Goal: Task Accomplishment & Management: Use online tool/utility

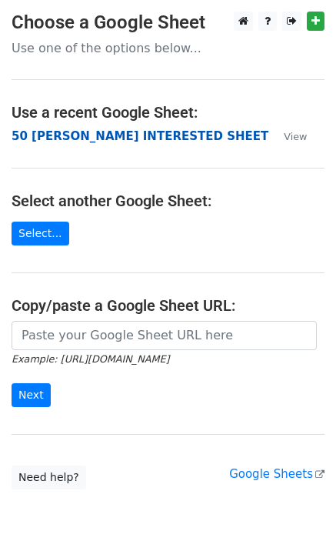
click at [70, 133] on strong "50 [PERSON_NAME] INTERESTED SHEET" at bounding box center [140, 136] width 257 height 14
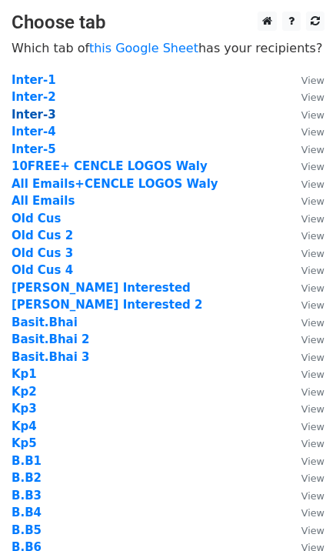
click at [40, 112] on strong "Inter-3" at bounding box center [34, 115] width 45 height 14
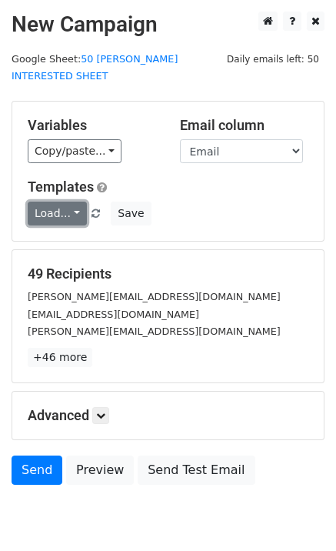
click at [45, 202] on link "Load..." at bounding box center [57, 214] width 59 height 24
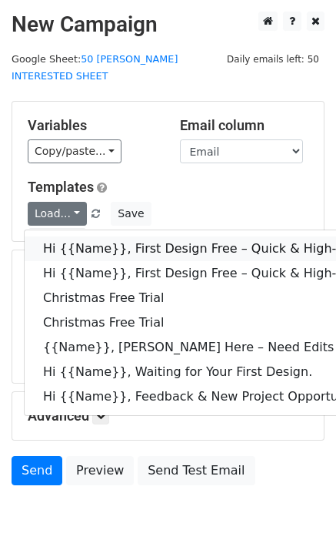
click at [77, 236] on link "Hi {{Name}}, First Design Free – Quick & High-Quality Digitizing!" at bounding box center [340, 248] width 631 height 25
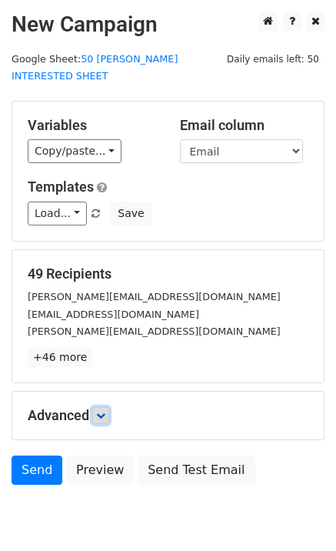
click at [105, 411] on icon at bounding box center [100, 415] width 9 height 9
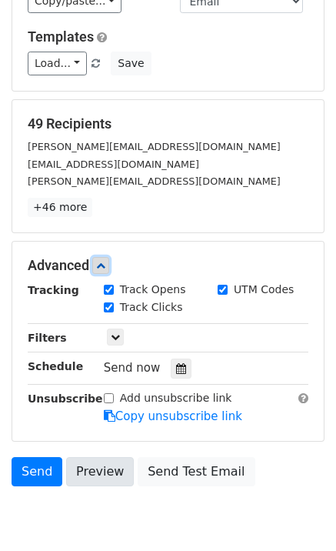
scroll to position [198, 0]
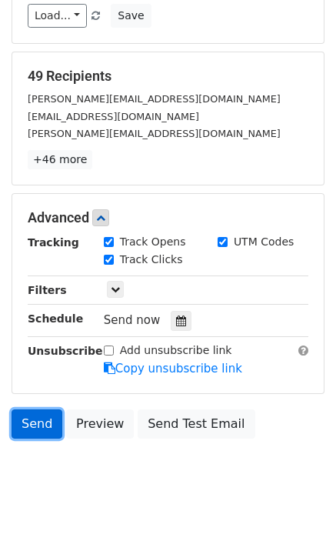
click at [48, 413] on link "Send" at bounding box center [37, 424] width 51 height 29
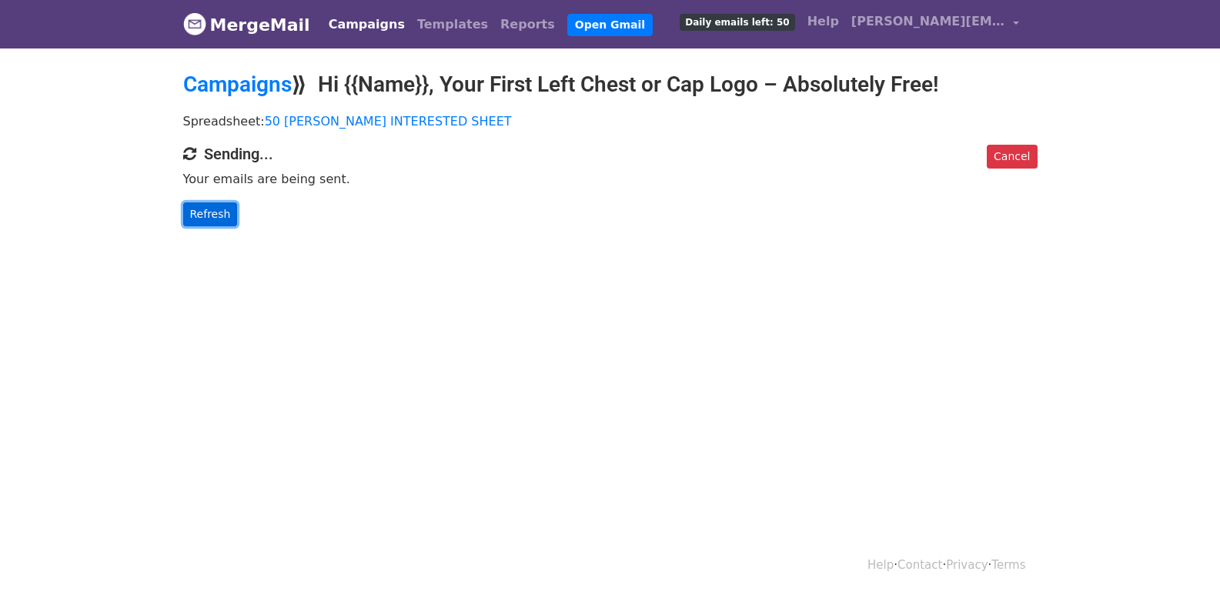
click at [218, 219] on link "Refresh" at bounding box center [210, 214] width 55 height 24
click at [212, 219] on link "Refresh" at bounding box center [210, 214] width 55 height 24
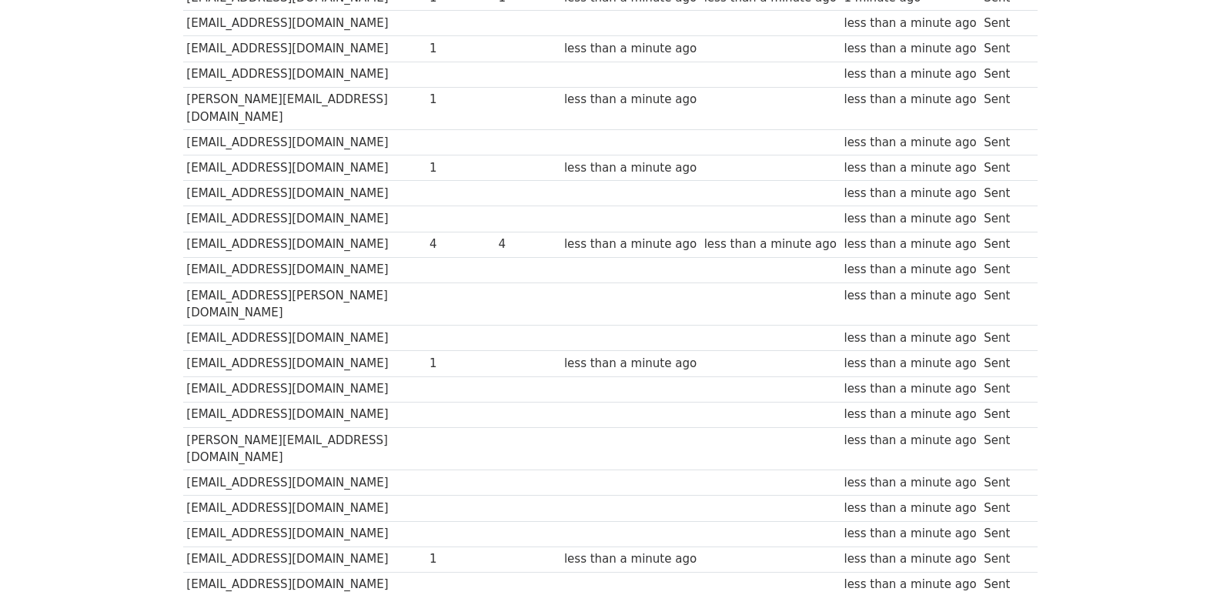
scroll to position [841, 0]
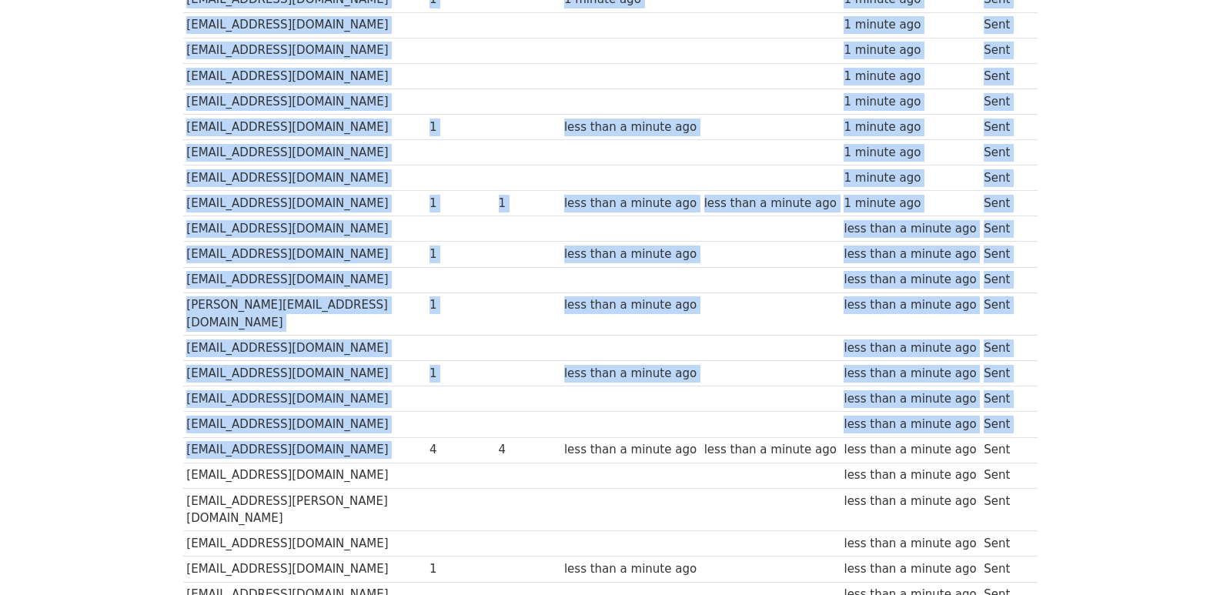
drag, startPoint x: 437, startPoint y: 347, endPoint x: 1035, endPoint y: 353, distance: 597.4
click at [1038, 353] on div "Recipient ↑ ↓ Opens ↑ ↓ Clicks ↑ ↓ Last opened ↑ ↓ Last clicked ↑ ↓ Sent ↑ ↓ St…" at bounding box center [611, 99] width 878 height 1433
click at [998, 437] on td "Sent" at bounding box center [1004, 449] width 49 height 25
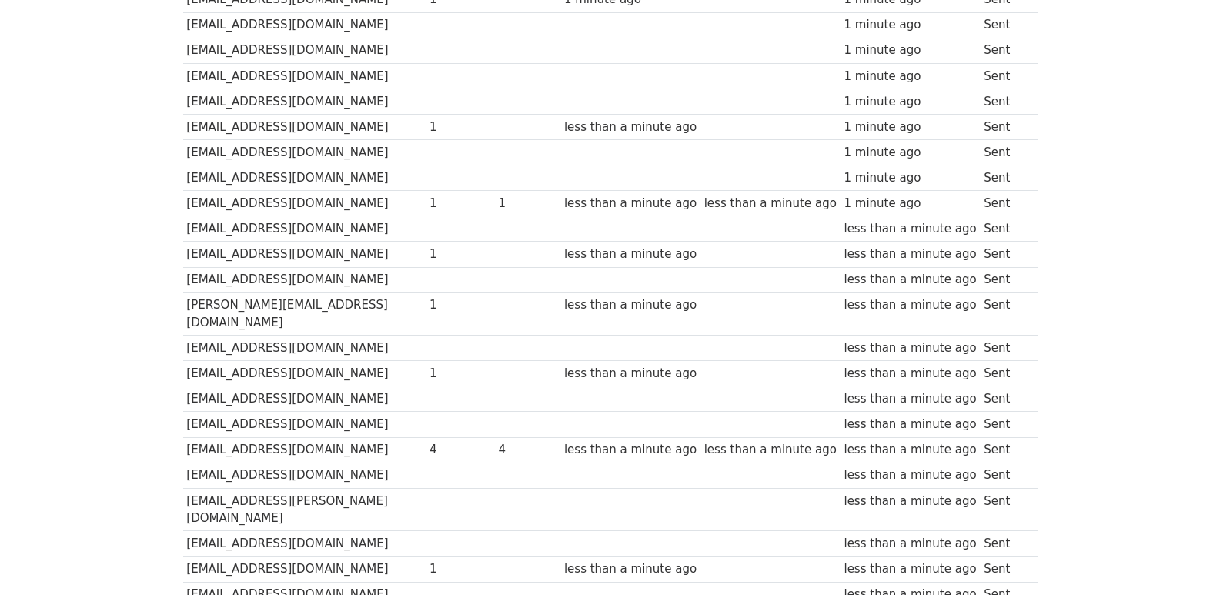
drag, startPoint x: 998, startPoint y: 346, endPoint x: 187, endPoint y: 342, distance: 810.7
click at [187, 437] on tr "[EMAIL_ADDRESS][DOMAIN_NAME] 4 4 less than a minute ago less than a minute ago …" at bounding box center [610, 449] width 855 height 25
click at [187, 437] on td "[EMAIL_ADDRESS][DOMAIN_NAME]" at bounding box center [304, 449] width 243 height 25
drag, startPoint x: 187, startPoint y: 342, endPoint x: 995, endPoint y: 342, distance: 808.3
click at [995, 437] on tr "[EMAIL_ADDRESS][DOMAIN_NAME] 4 4 less than a minute ago less than a minute ago …" at bounding box center [610, 449] width 855 height 25
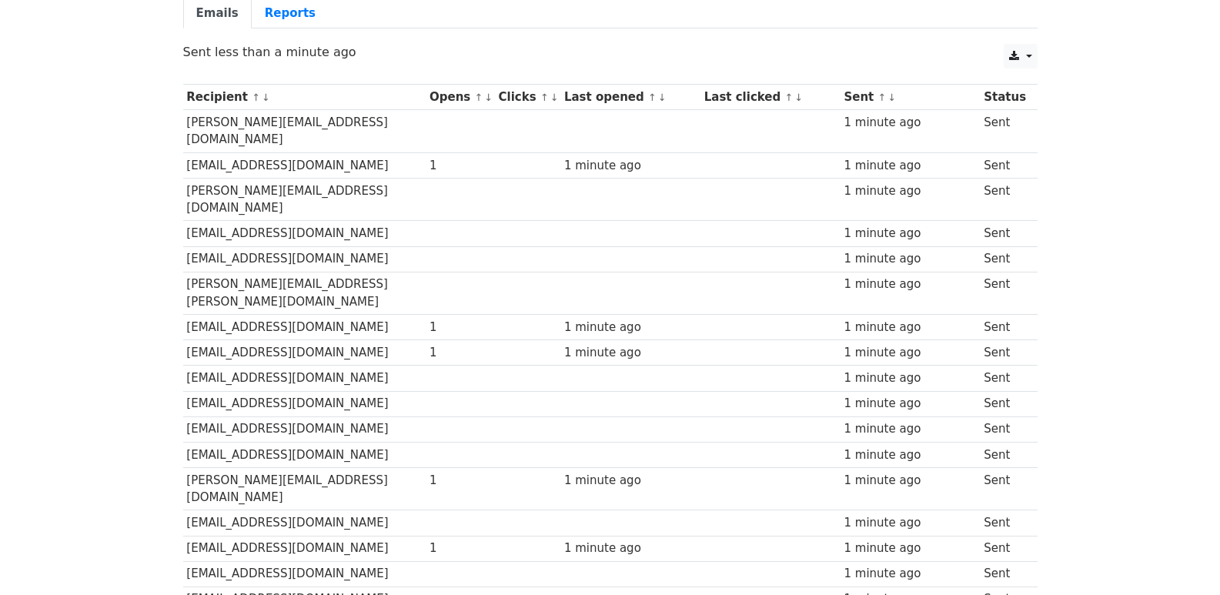
scroll to position [20, 0]
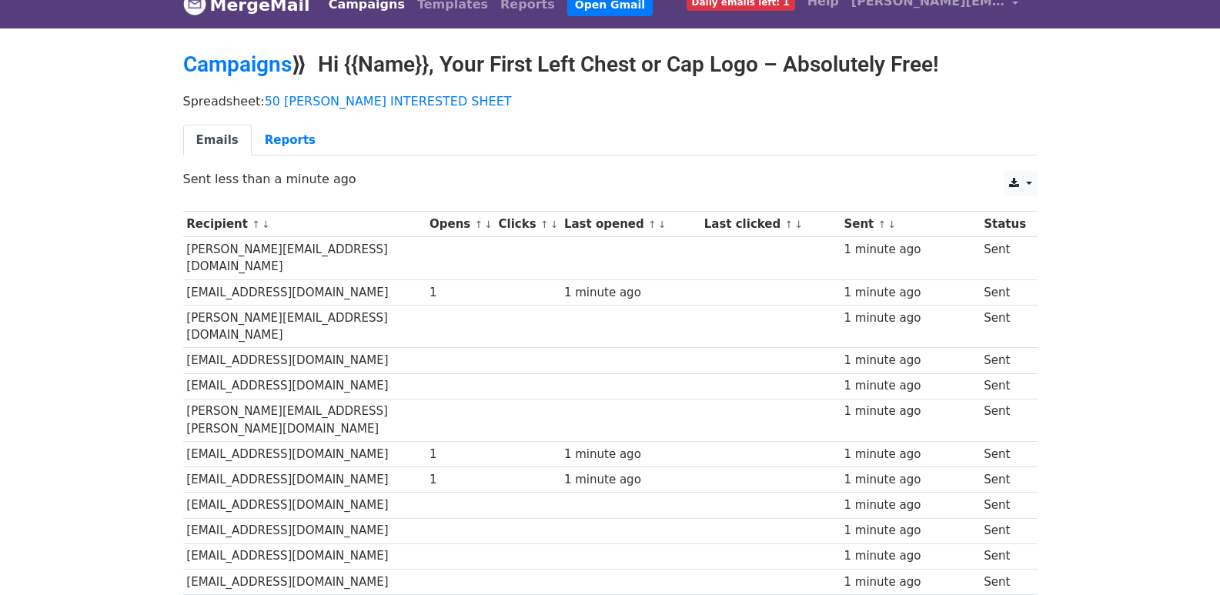
click at [216, 249] on td "[PERSON_NAME][EMAIL_ADDRESS][DOMAIN_NAME]" at bounding box center [304, 258] width 243 height 43
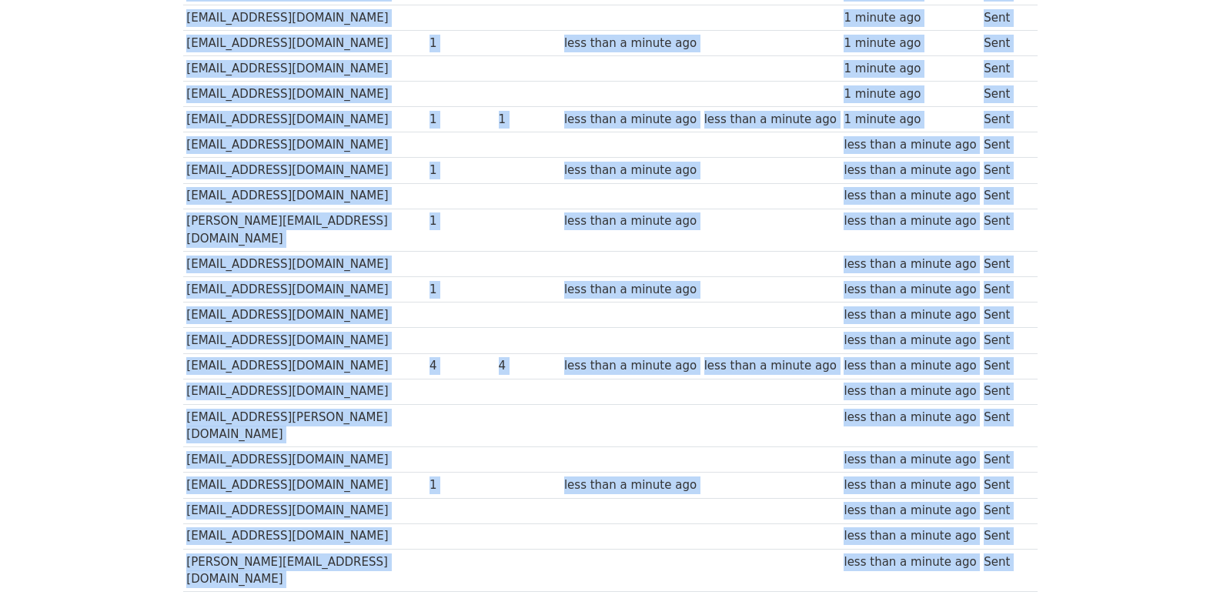
scroll to position [1046, 0]
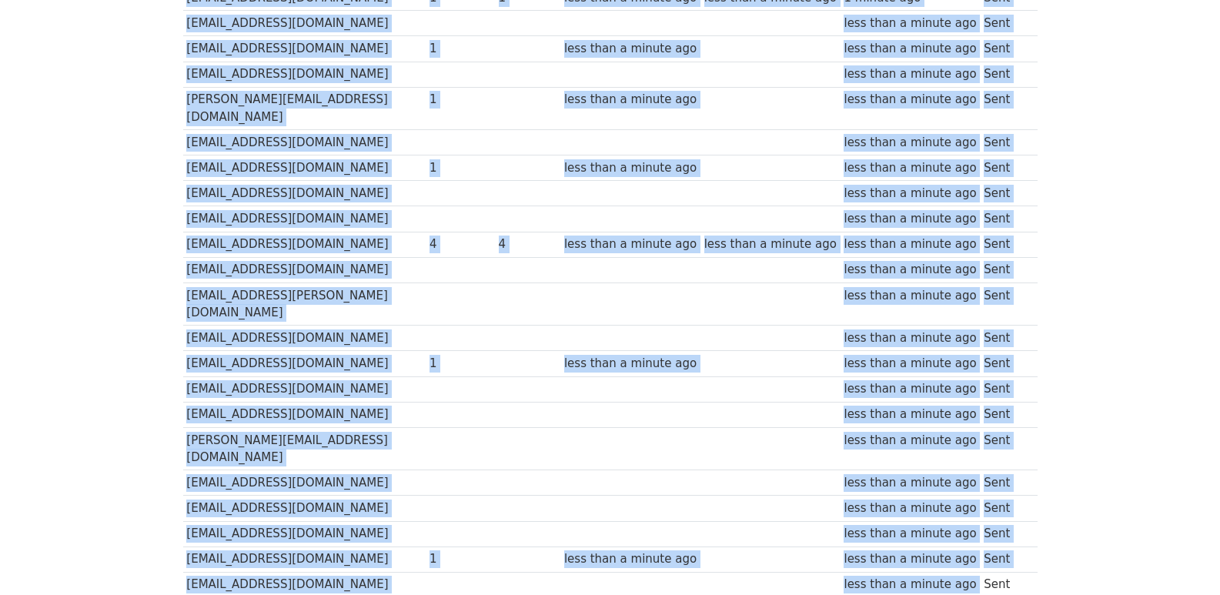
drag, startPoint x: 216, startPoint y: 249, endPoint x: 974, endPoint y: 445, distance: 783.3
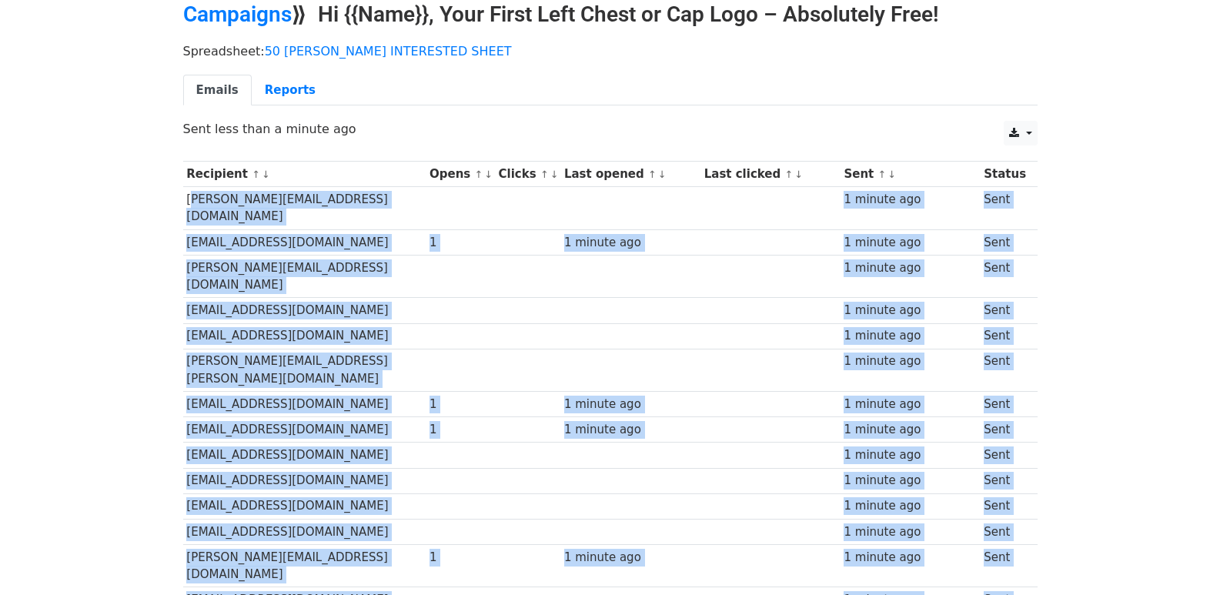
scroll to position [0, 0]
